Goal: Task Accomplishment & Management: Complete application form

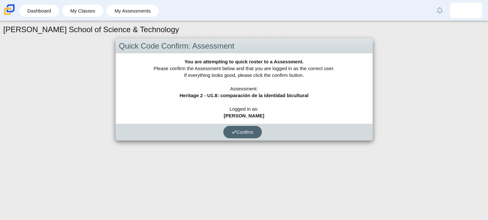
click at [245, 134] on span "Confirm" at bounding box center [242, 131] width 22 height 5
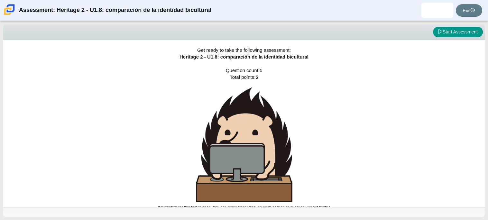
scroll to position [4, 0]
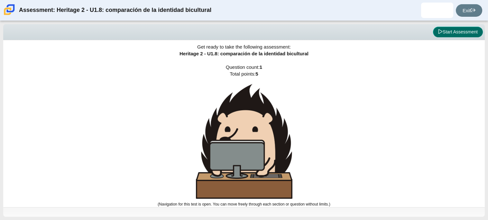
click at [466, 36] on button "Start Assessment" at bounding box center [458, 32] width 50 height 11
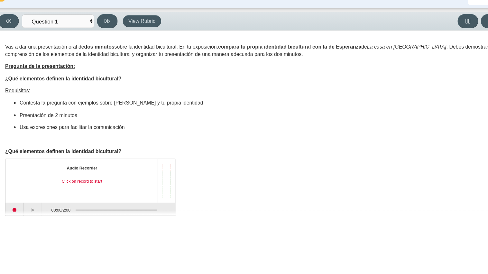
scroll to position [10, 0]
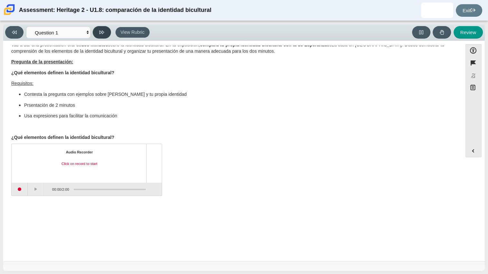
click at [103, 33] on icon at bounding box center [101, 32] width 5 height 5
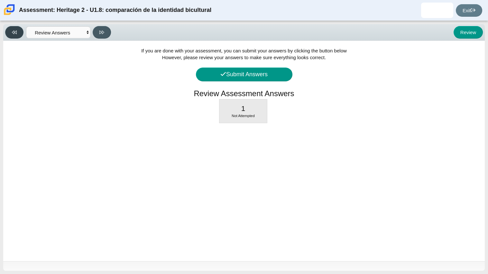
click at [17, 33] on button at bounding box center [14, 32] width 18 height 13
select select "3d3024f6-a892-4ba5-b2e4-c6acecfbc936"
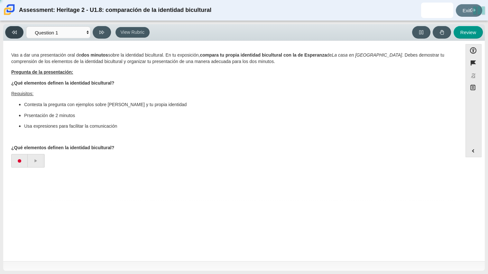
scroll to position [0, 0]
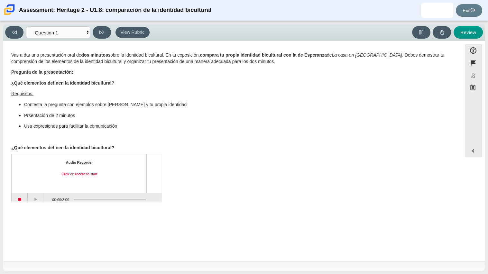
click at [19, 200] on div "Question Vas a dar una presentación oral de dos minutos sobre la identidad bicu…" at bounding box center [232, 125] width 452 height 159
click at [22, 199] on div "Question Vas a dar una presentación oral de dos minutos sobre la identidad bicu…" at bounding box center [232, 125] width 452 height 159
click at [18, 200] on div "Question Vas a dar una presentación oral de dos minutos sobre la identidad bicu…" at bounding box center [232, 125] width 452 height 159
click at [35, 200] on div "Question Vas a dar una presentación oral de dos minutos sobre la identidad bicu…" at bounding box center [232, 125] width 452 height 159
click at [20, 198] on button "Start recording" at bounding box center [20, 199] width 16 height 13
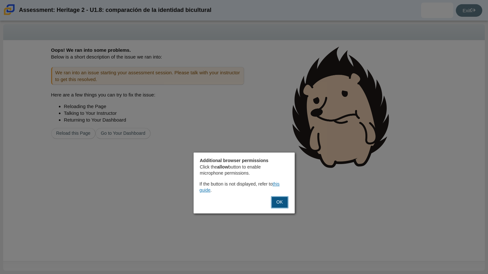
click at [280, 200] on button "OK" at bounding box center [279, 202] width 17 height 12
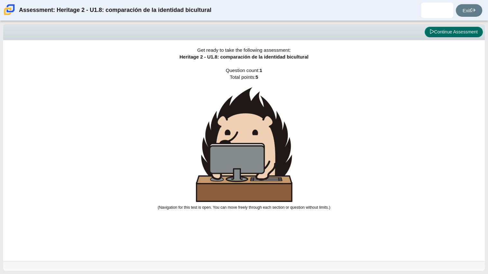
click at [459, 34] on button "Continue Assessment" at bounding box center [453, 32] width 58 height 11
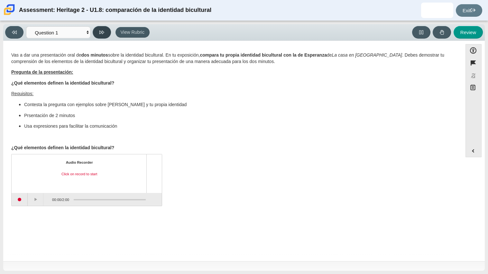
click at [104, 30] on icon at bounding box center [101, 32] width 5 height 5
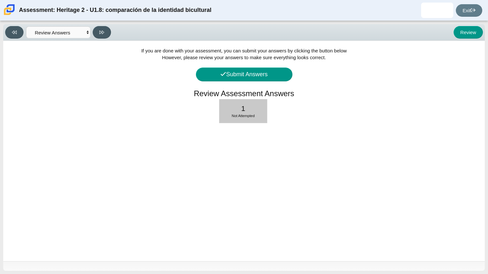
click at [247, 111] on div "1 Not Attempted" at bounding box center [243, 110] width 48 height 23
select select "3d3024f6-a892-4ba5-b2e4-c6acecfbc936"
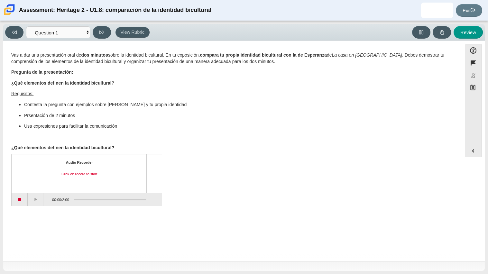
click at [24, 105] on li "Contesta la pregunta con ejemplos sobre [PERSON_NAME] y tu propia identidad" at bounding box center [239, 105] width 430 height 6
click at [297, 196] on div "Audio Recorder Click on record to start 00:00 / 2:00" at bounding box center [232, 181] width 443 height 50
click at [452, 152] on div "Vas a dar una presentación oral de dos minutos sobre la identidad bicultural. E…" at bounding box center [232, 128] width 443 height 156
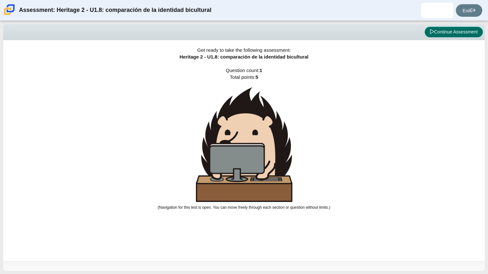
click at [431, 34] on button "Continue Assessment" at bounding box center [453, 32] width 58 height 11
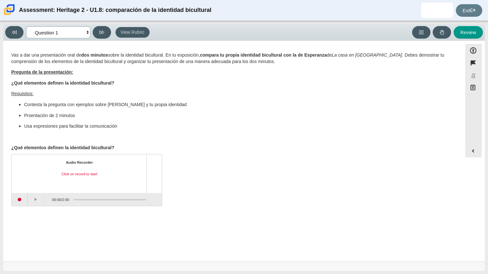
click at [87, 31] on select "Questions Question 1 Review Review Answers" at bounding box center [58, 32] width 64 height 12
click at [233, 134] on p "Assessment items" at bounding box center [232, 137] width 443 height 6
click at [444, 150] on p "¿Qué elementos definen la identidad bicultural?" at bounding box center [232, 148] width 443 height 6
click at [462, 214] on div "Accessibility options Close Color scheme Font size Zoom Change the background a…" at bounding box center [243, 150] width 475 height 213
click at [466, 184] on div "Accessibility options Close Color scheme Font size Zoom Change the background a…" at bounding box center [243, 150] width 475 height 213
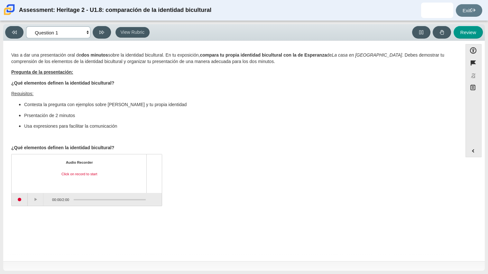
click at [86, 33] on select "Questions Question 1 Review Review Answers" at bounding box center [58, 32] width 64 height 12
click at [26, 26] on select "Questions Question 1 Review Review Answers" at bounding box center [58, 32] width 64 height 12
select select "3d3024f6-a892-4ba5-b2e4-c6acecfbc936"
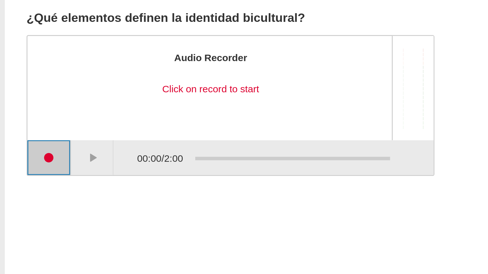
click at [19, 200] on button "Start recording" at bounding box center [20, 199] width 16 height 13
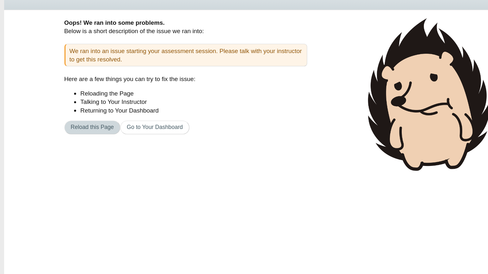
click at [88, 135] on button "Reload this Page" at bounding box center [73, 133] width 45 height 11
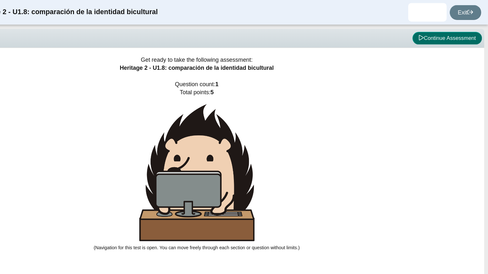
click at [444, 32] on button "Continue Assessment" at bounding box center [453, 32] width 58 height 11
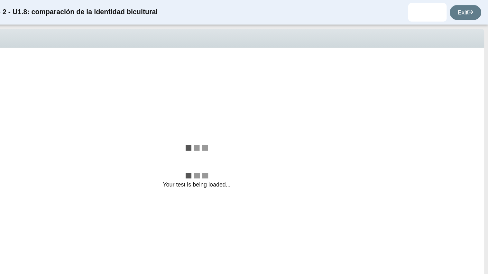
select select "3d3024f6-a892-4ba5-b2e4-c6acecfbc936"
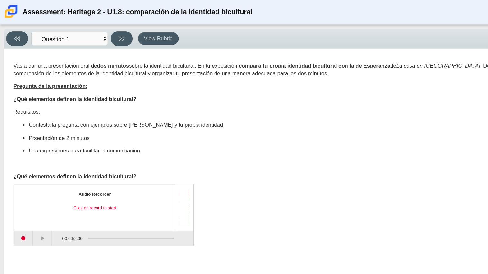
click at [26, 181] on div "Audio Recorder Click on record to start" at bounding box center [79, 173] width 124 height 27
